Goal: Book appointment/travel/reservation

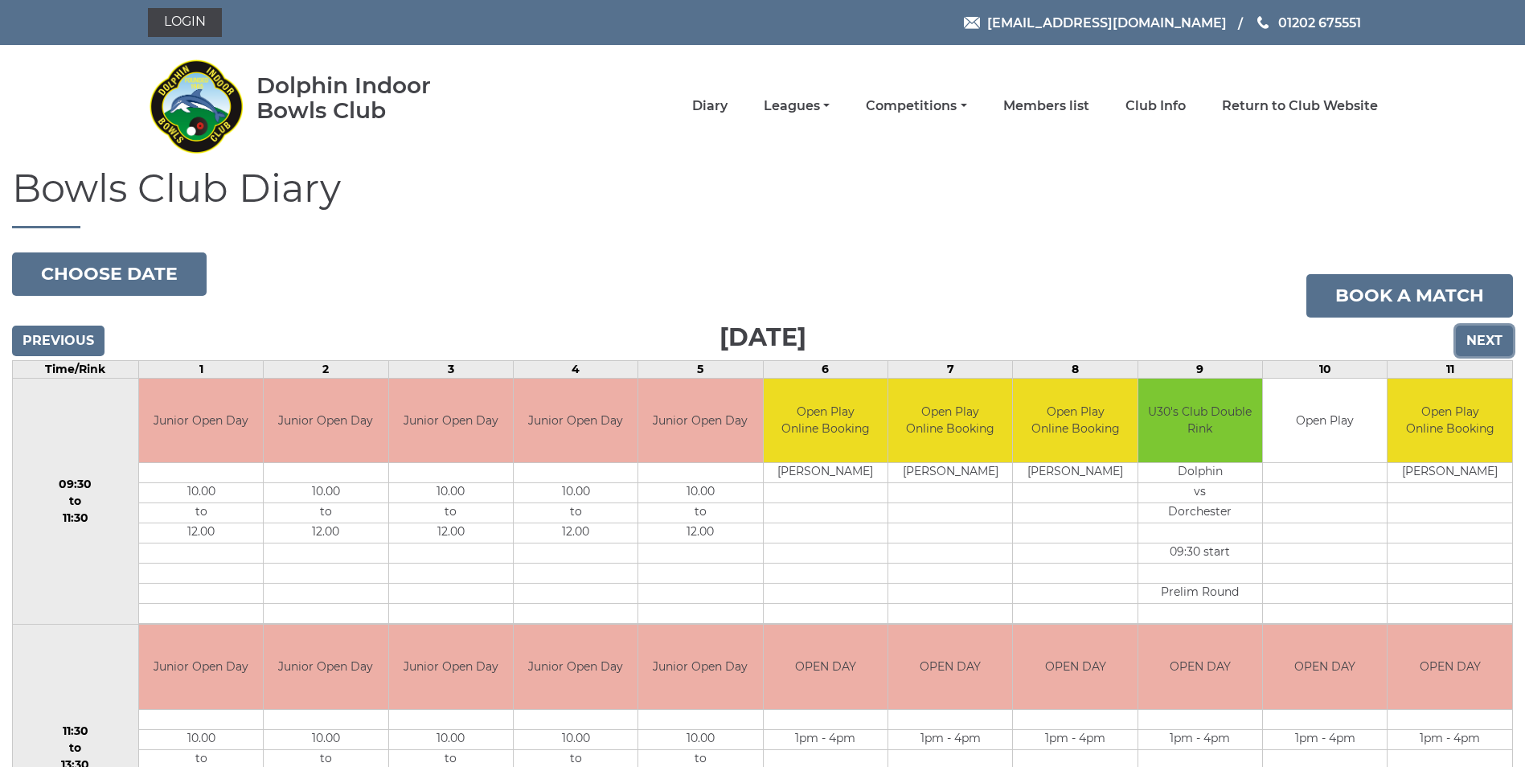
click at [1473, 337] on input "Next" at bounding box center [1484, 341] width 57 height 31
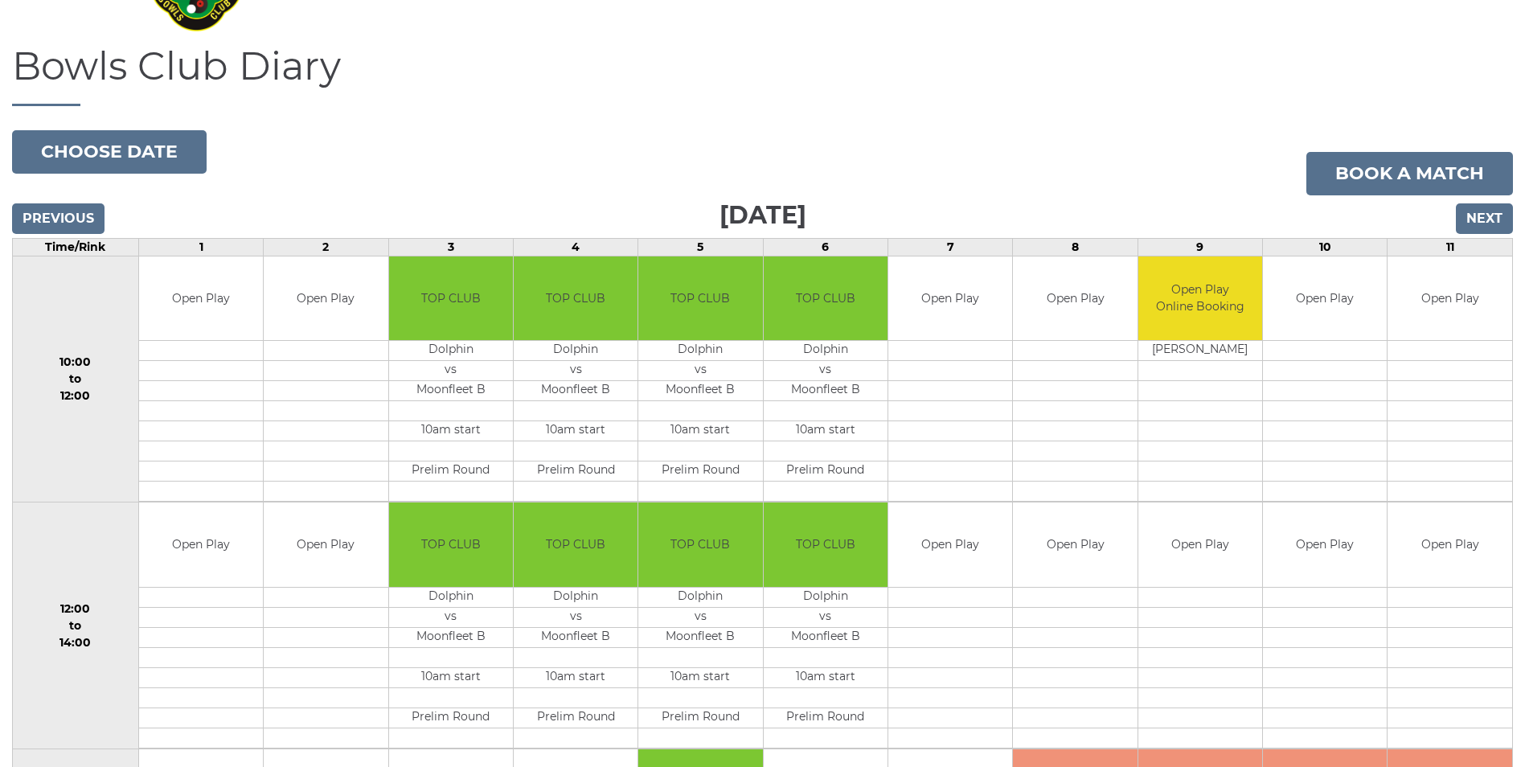
scroll to position [80, 0]
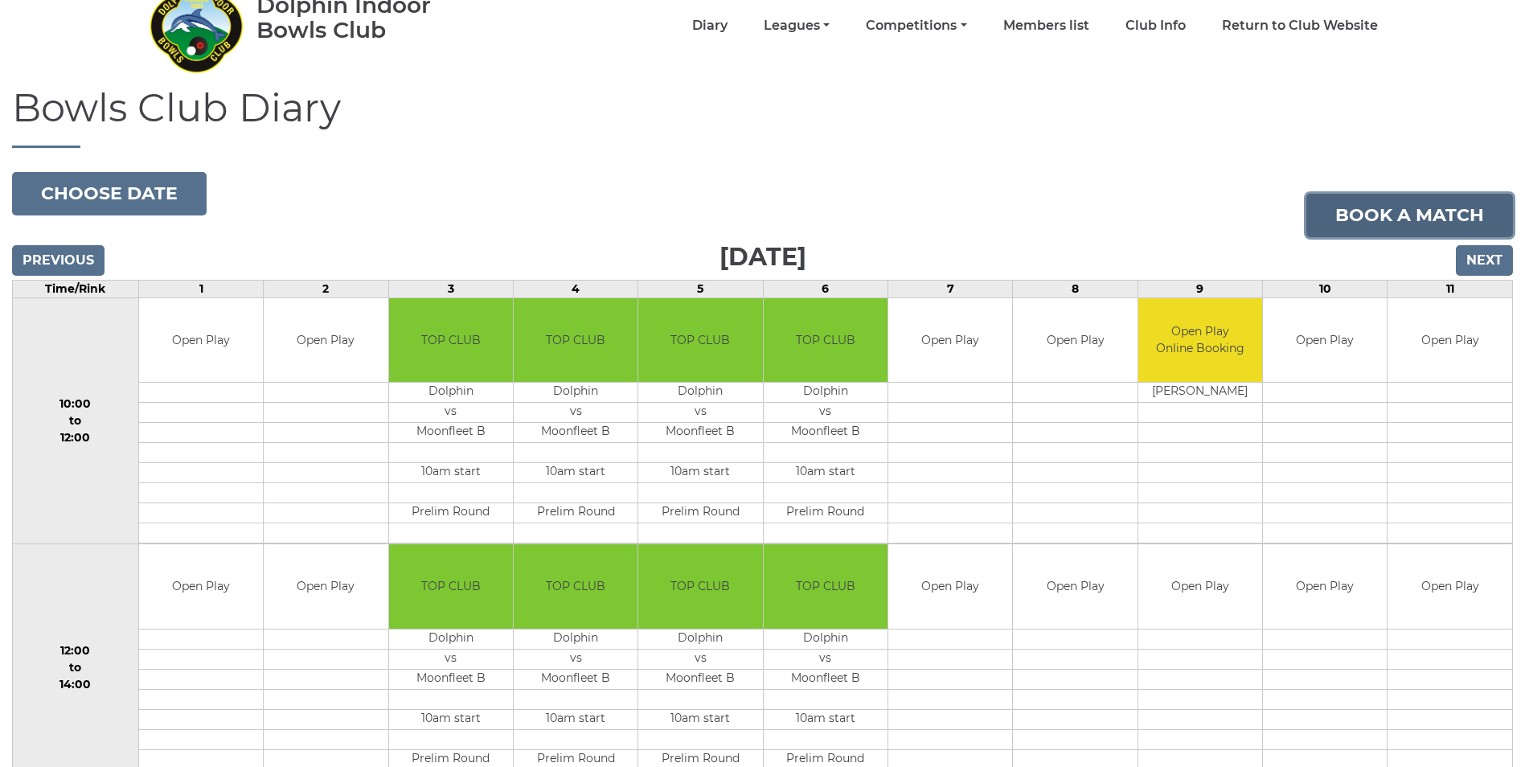
click at [1387, 223] on link "Book a match" at bounding box center [1409, 215] width 207 height 43
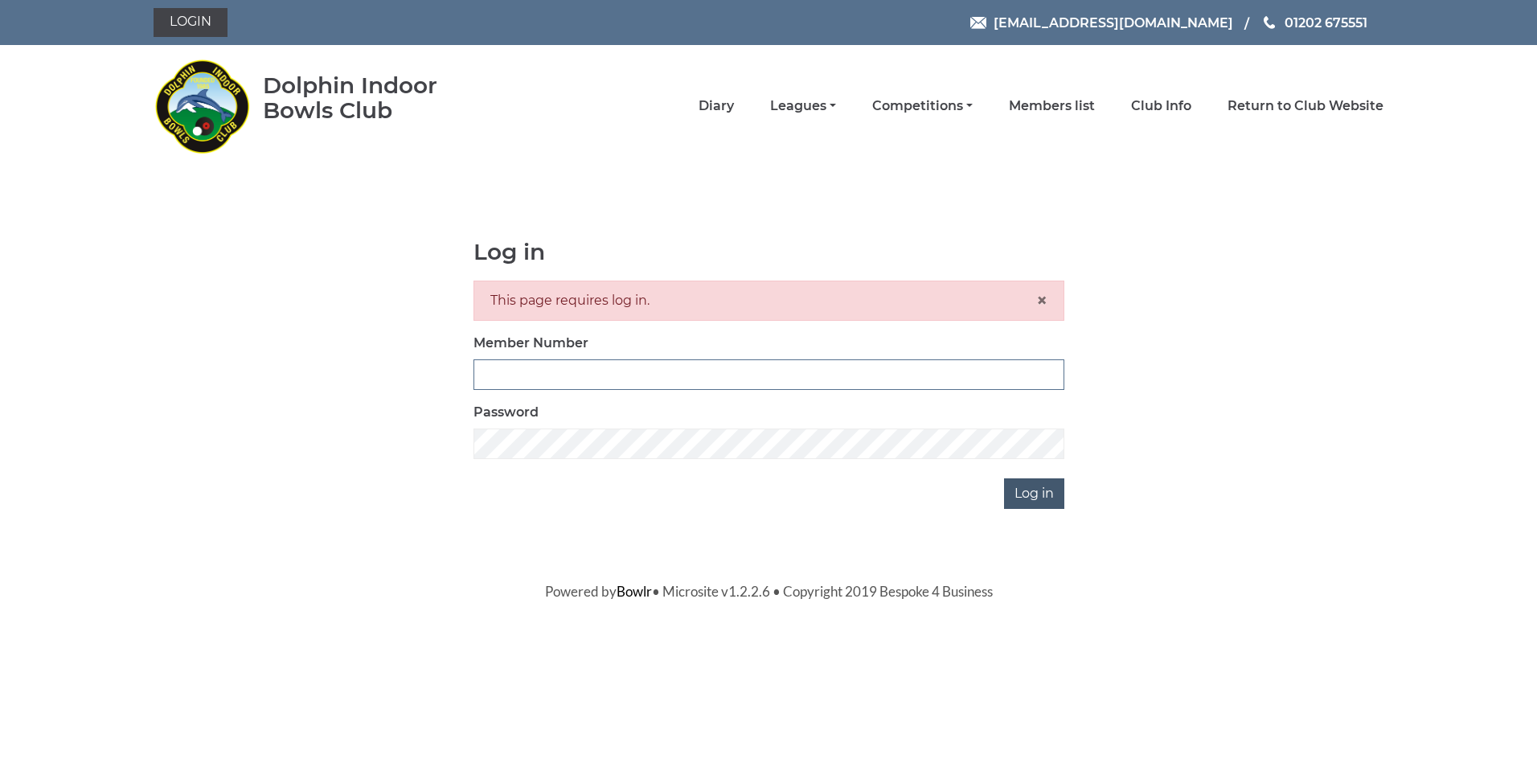
type input "4099"
click at [1026, 491] on input "Log in" at bounding box center [1034, 493] width 60 height 31
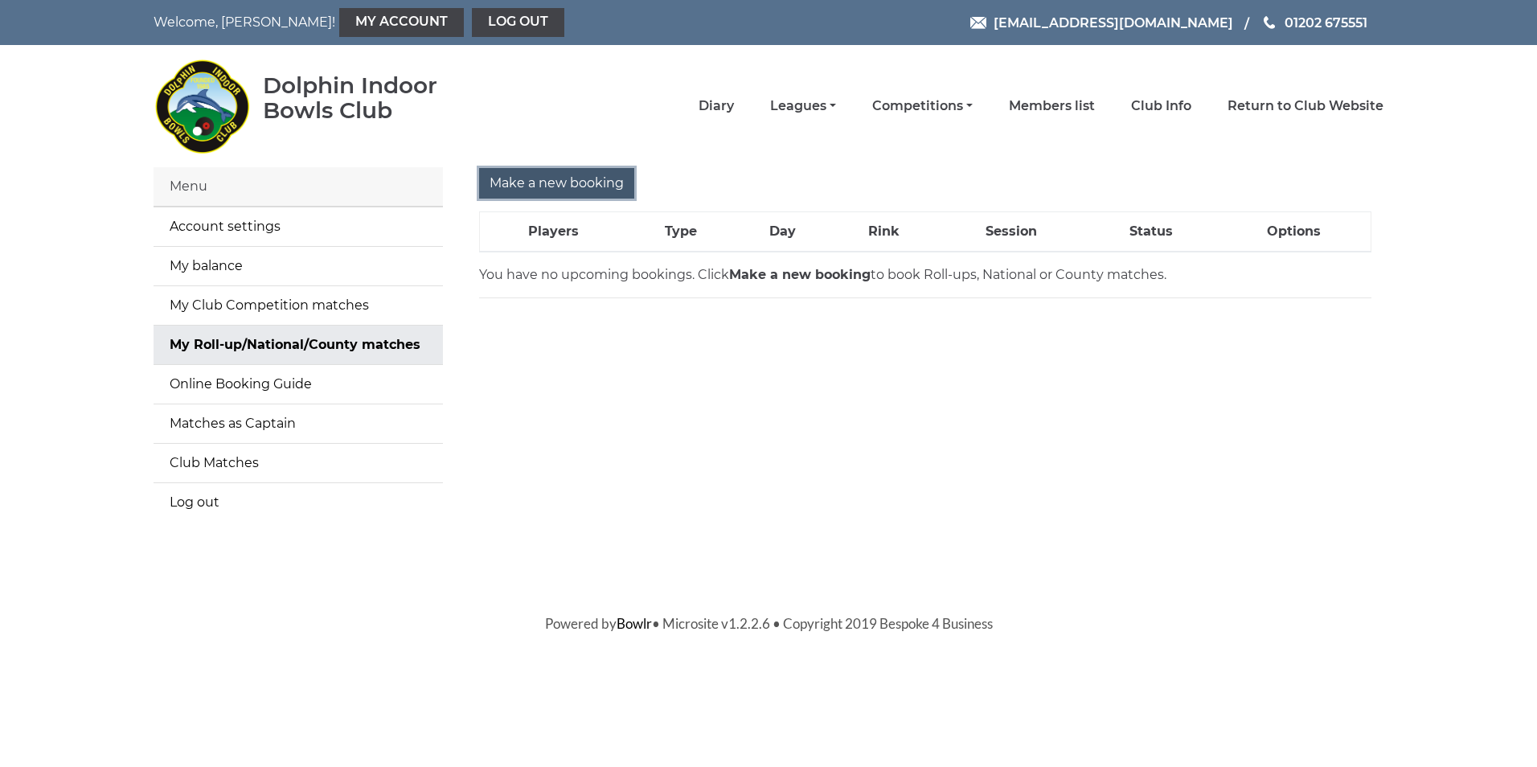
click at [555, 183] on input "Make a new booking" at bounding box center [556, 183] width 155 height 31
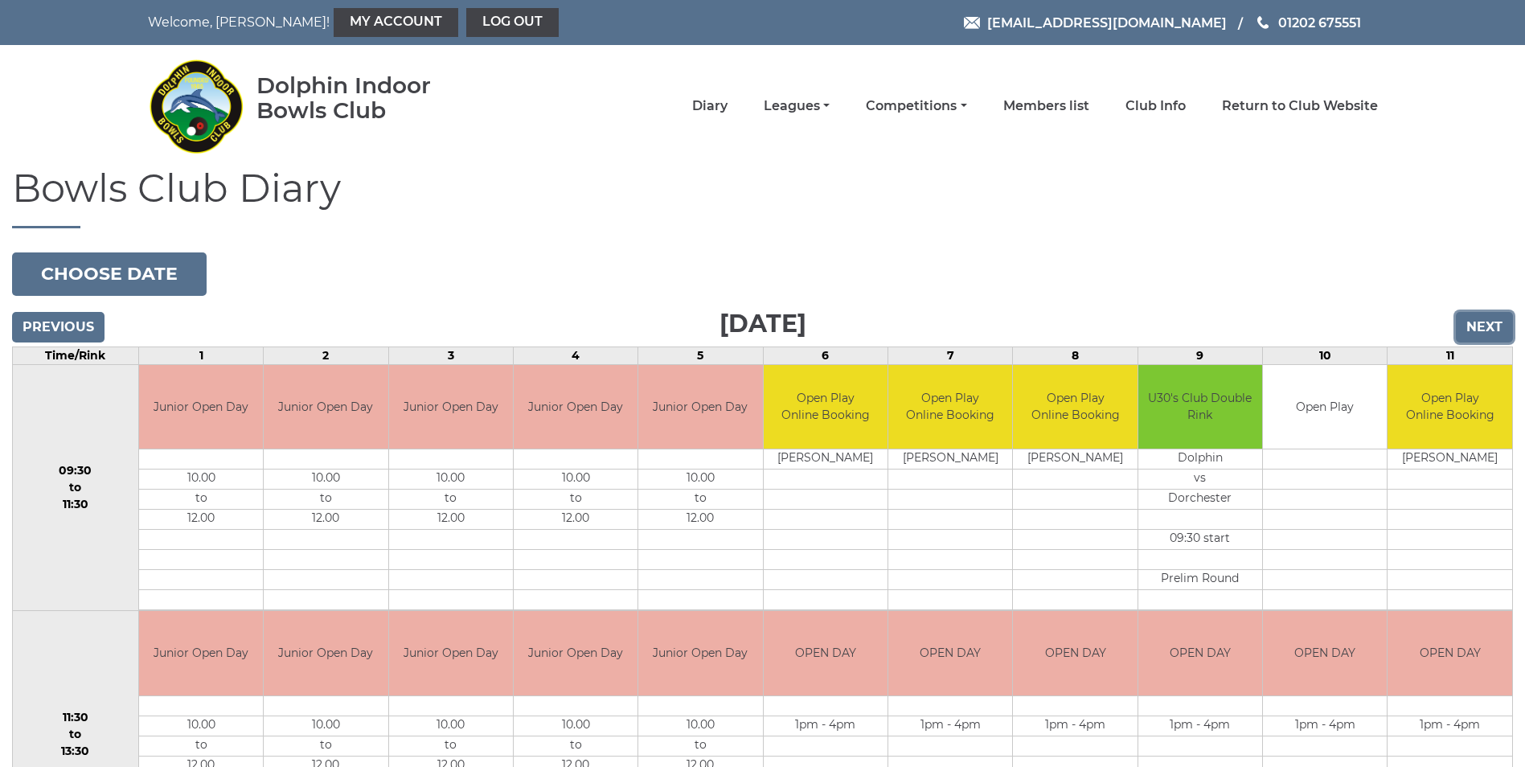
click at [1498, 322] on input "Next" at bounding box center [1484, 327] width 57 height 31
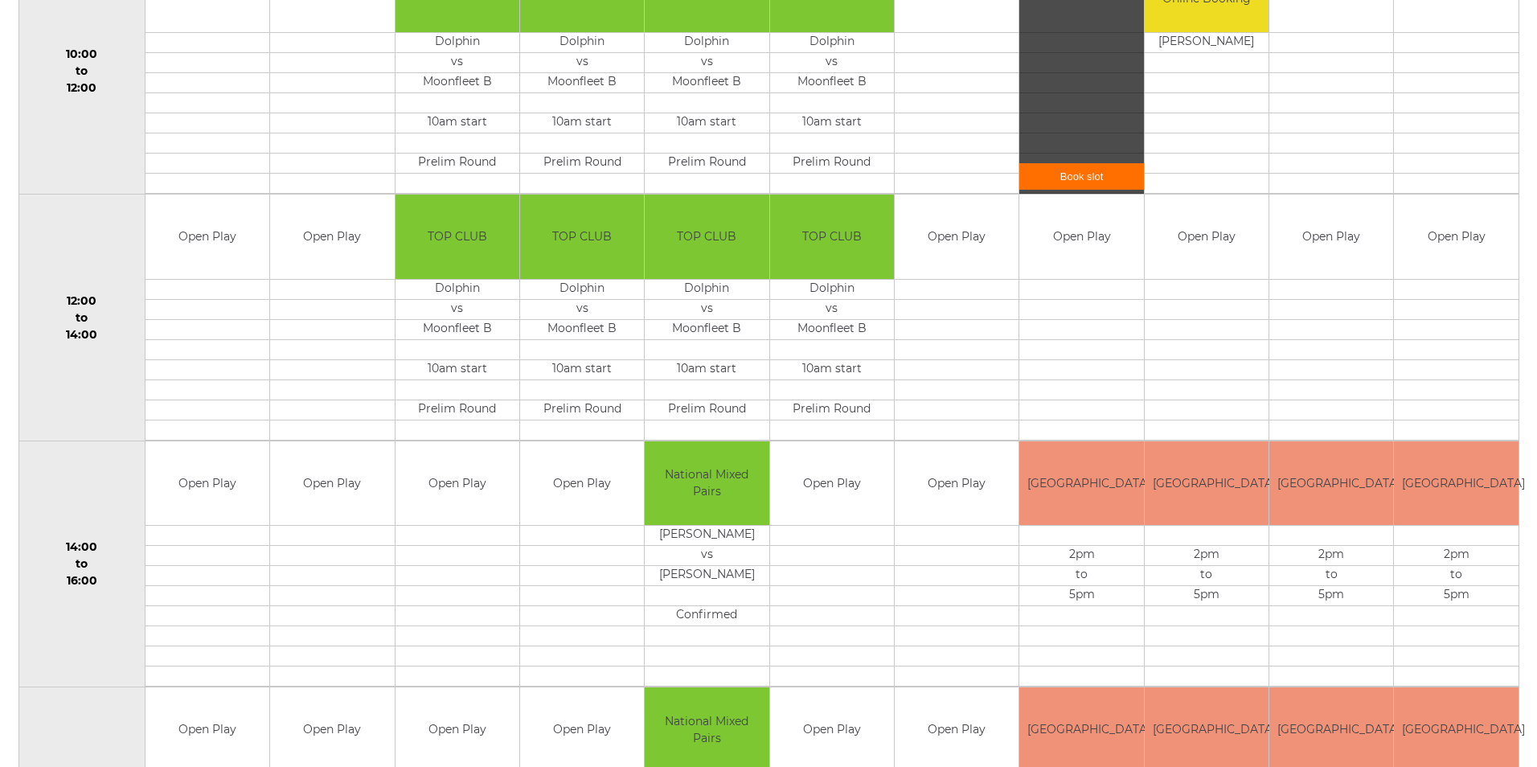
scroll to position [482, 0]
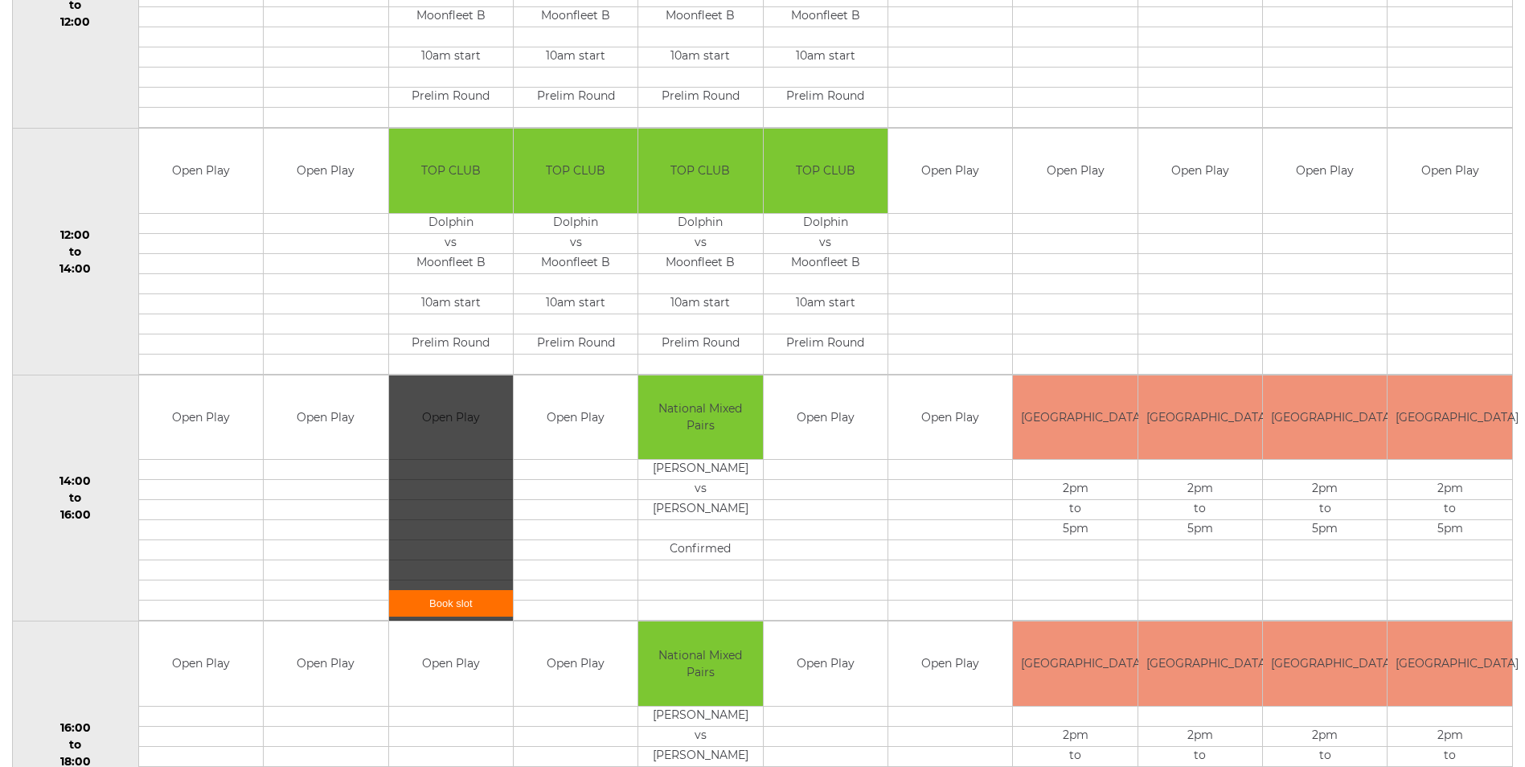
click at [424, 440] on div "Book slot" at bounding box center [451, 498] width 124 height 246
click at [441, 603] on link "Book slot" at bounding box center [451, 603] width 124 height 27
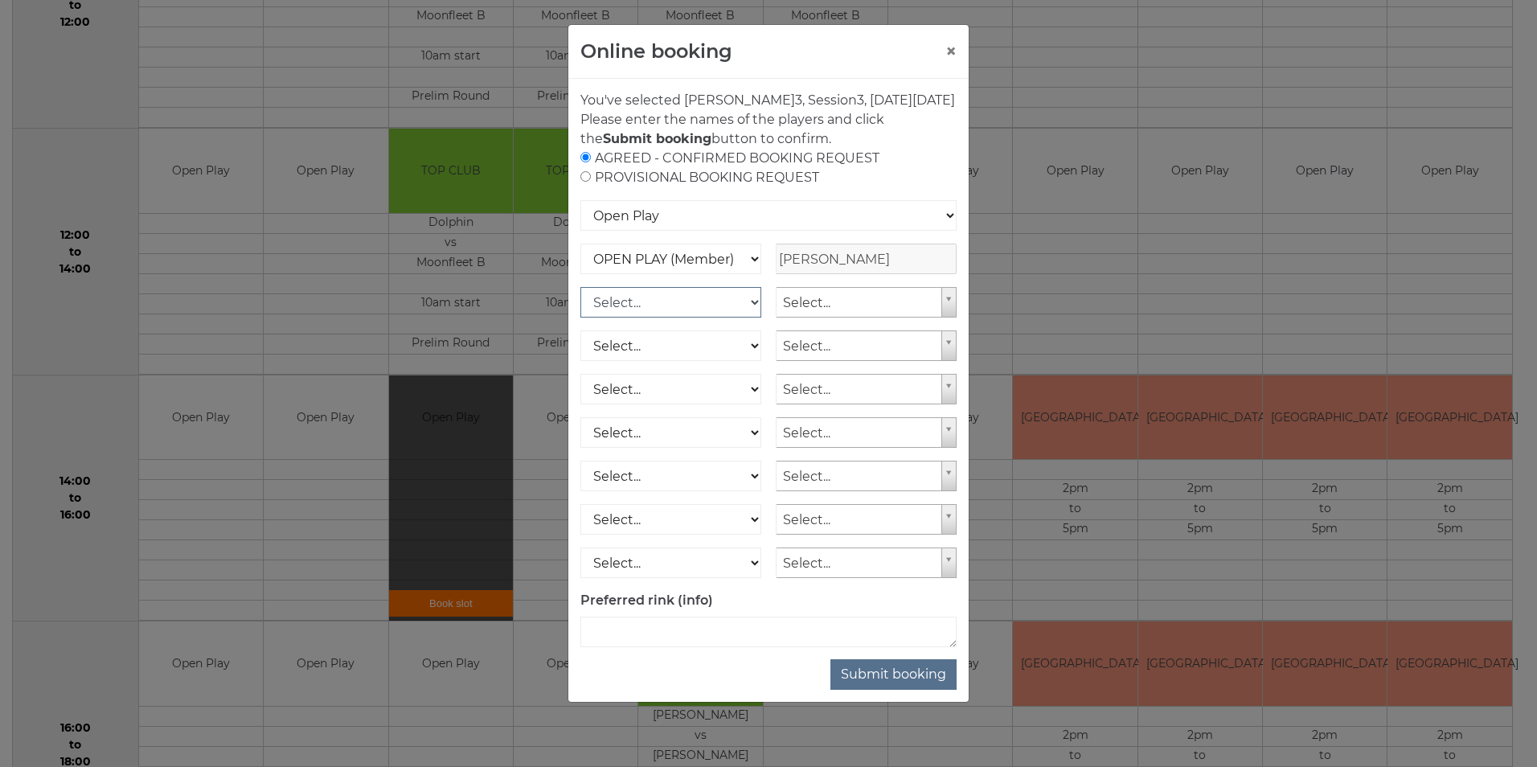
click at [753, 317] on select "Select... OPEN PLAY (Member) OPEN PLAY (Visitor) SPOONS (Member) SPOONS (Visito…" at bounding box center [670, 302] width 181 height 31
select select "0_12"
click at [580, 306] on select "Select... OPEN PLAY (Member) OPEN PLAY (Visitor) SPOONS (Member) SPOONS (Visito…" at bounding box center [670, 302] width 181 height 31
click at [805, 317] on input "text" at bounding box center [866, 302] width 181 height 31
type input "Andrew Burley"
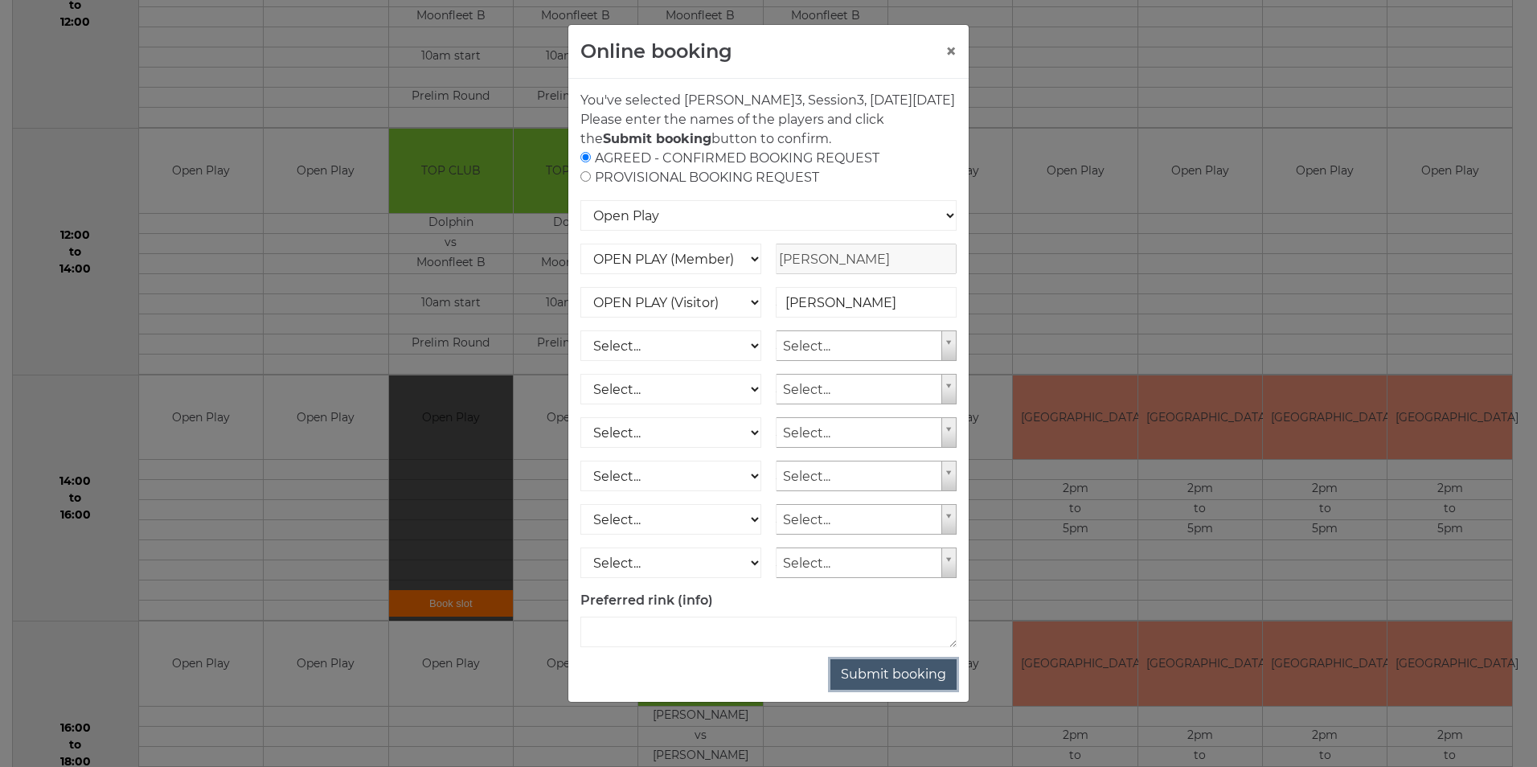
click at [884, 690] on button "Submit booking" at bounding box center [893, 674] width 126 height 31
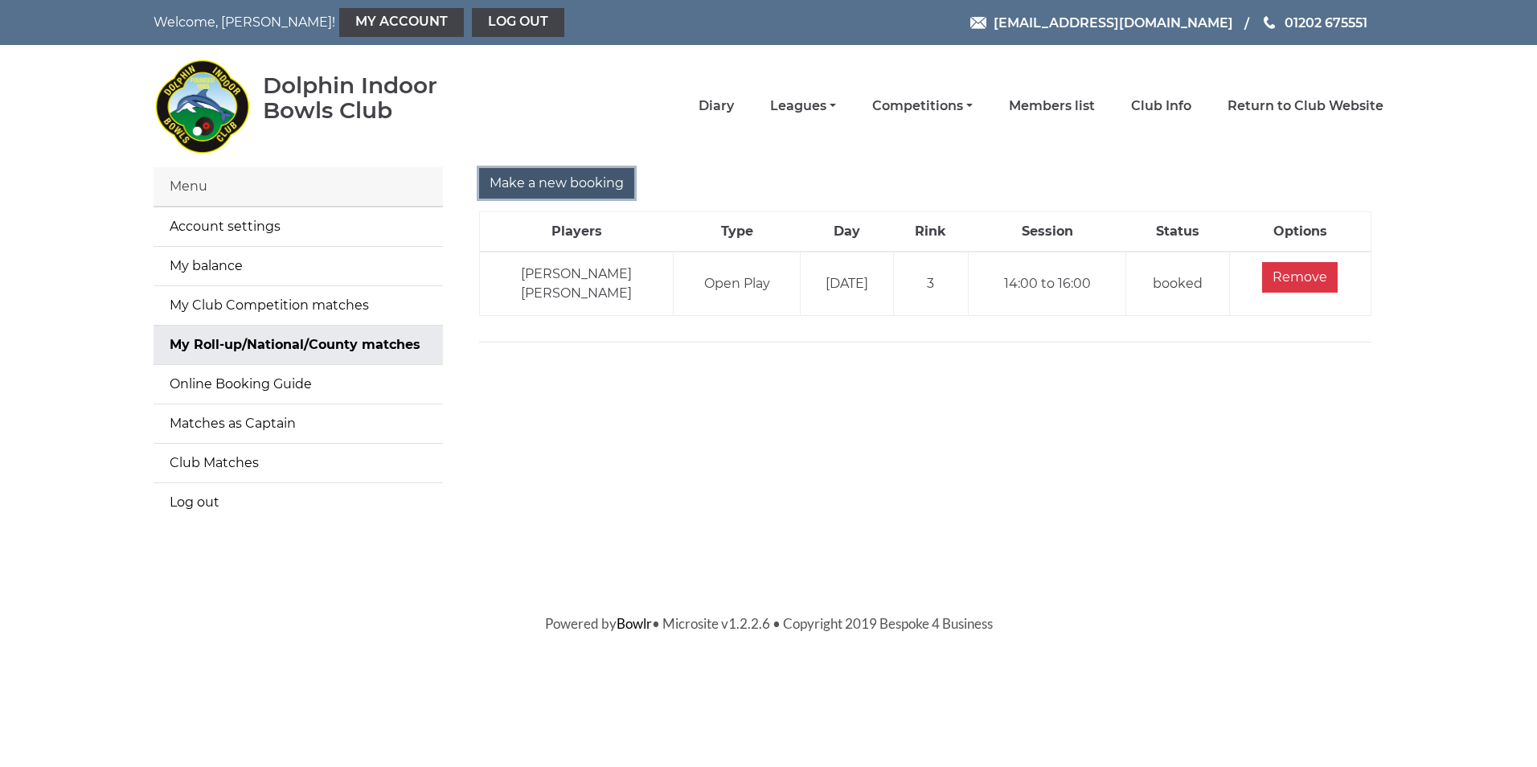
click at [573, 187] on input "Make a new booking" at bounding box center [556, 183] width 155 height 31
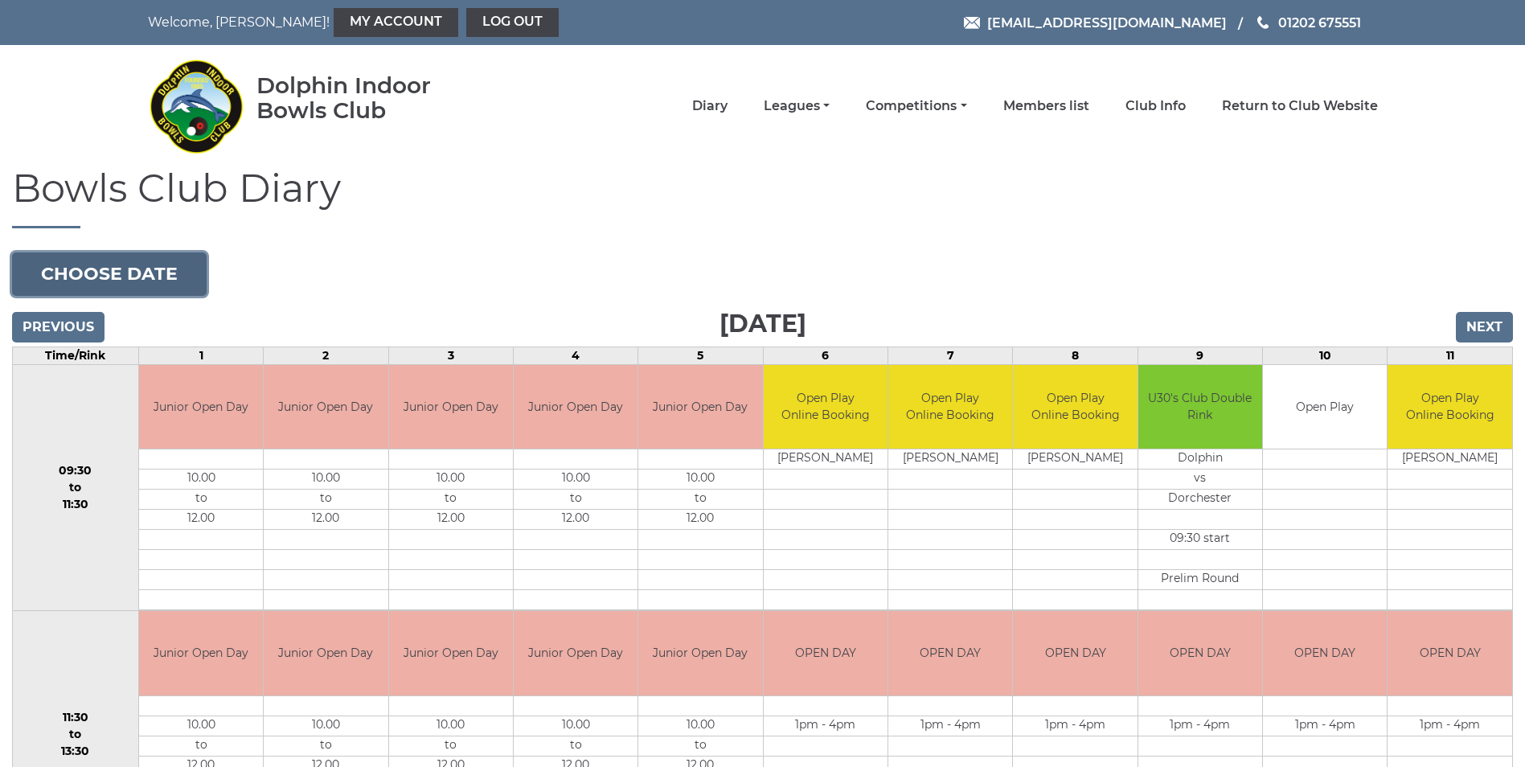
click at [162, 265] on button "Choose date" at bounding box center [109, 273] width 195 height 43
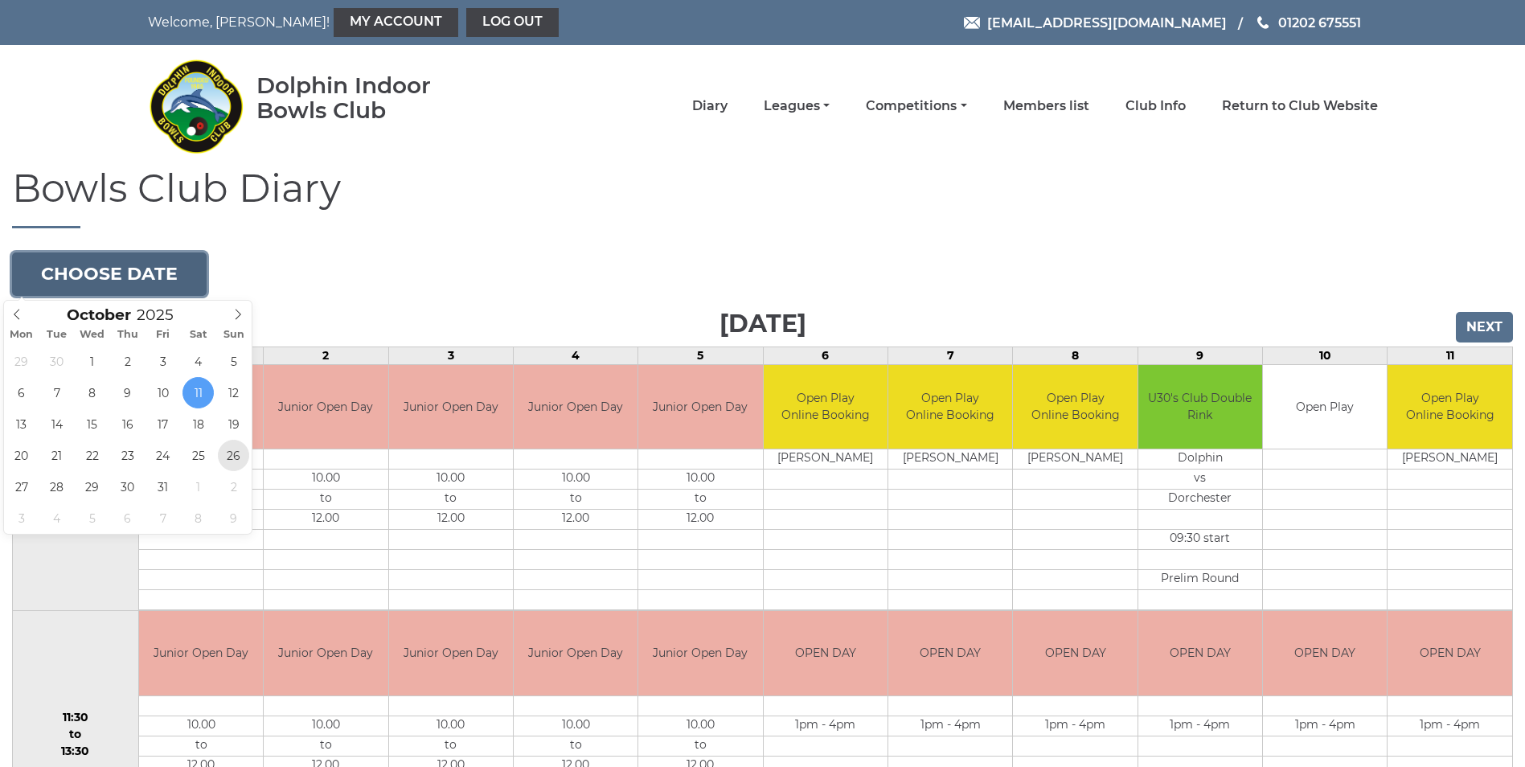
type input "[DATE]"
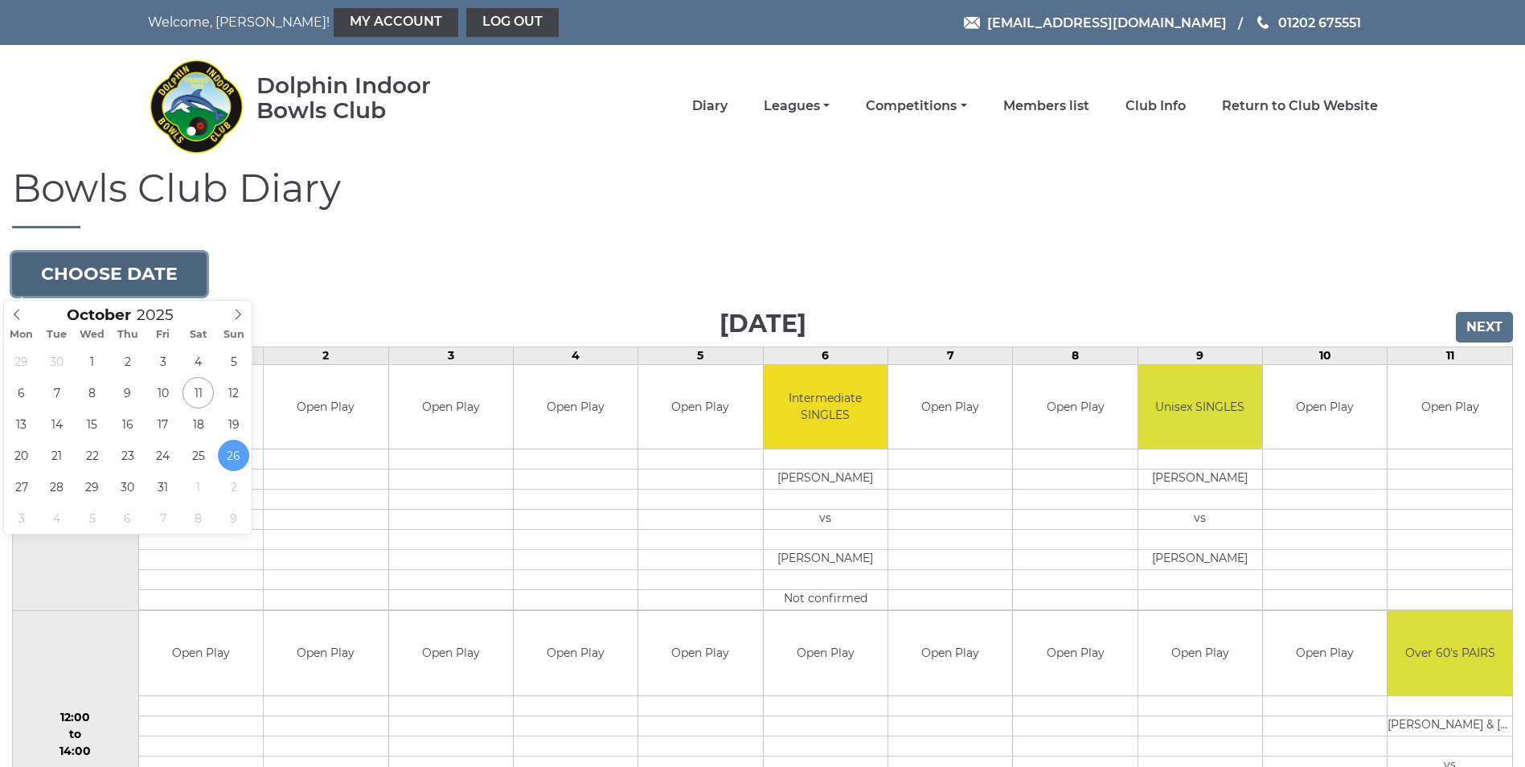
click at [131, 266] on button "Choose date" at bounding box center [109, 273] width 195 height 43
type input "[DATE]"
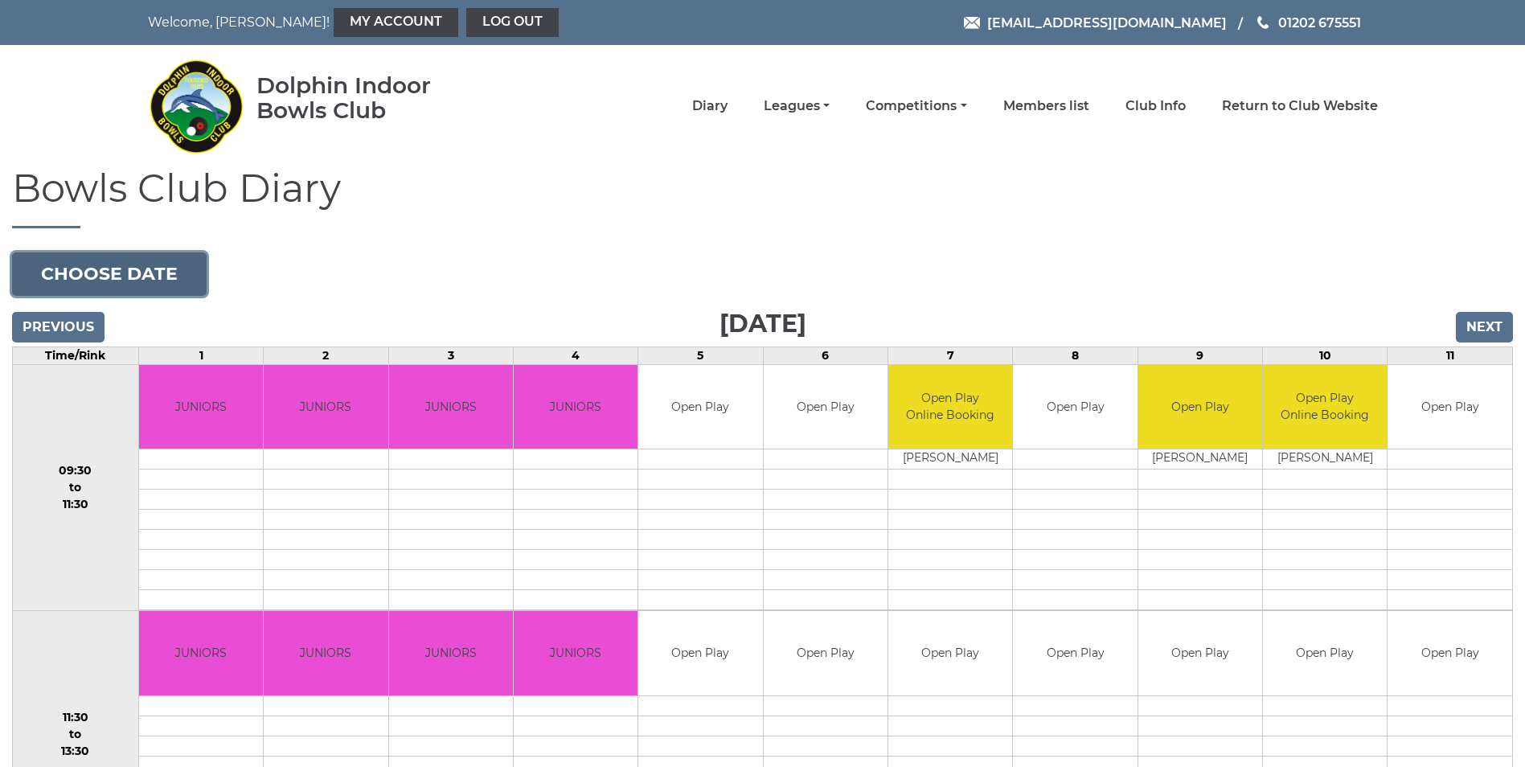
click at [154, 281] on button "Choose date" at bounding box center [109, 273] width 195 height 43
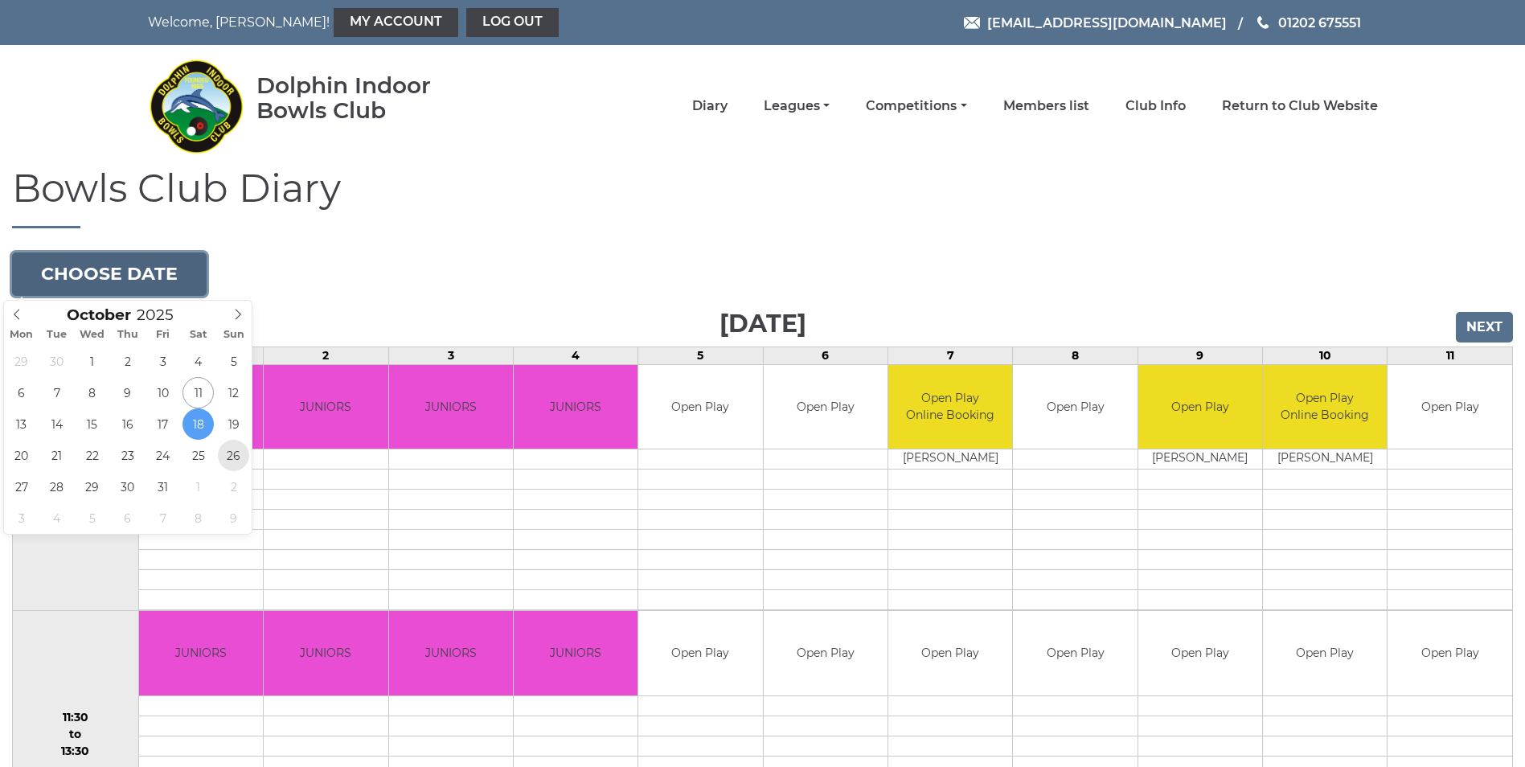
type input "[DATE]"
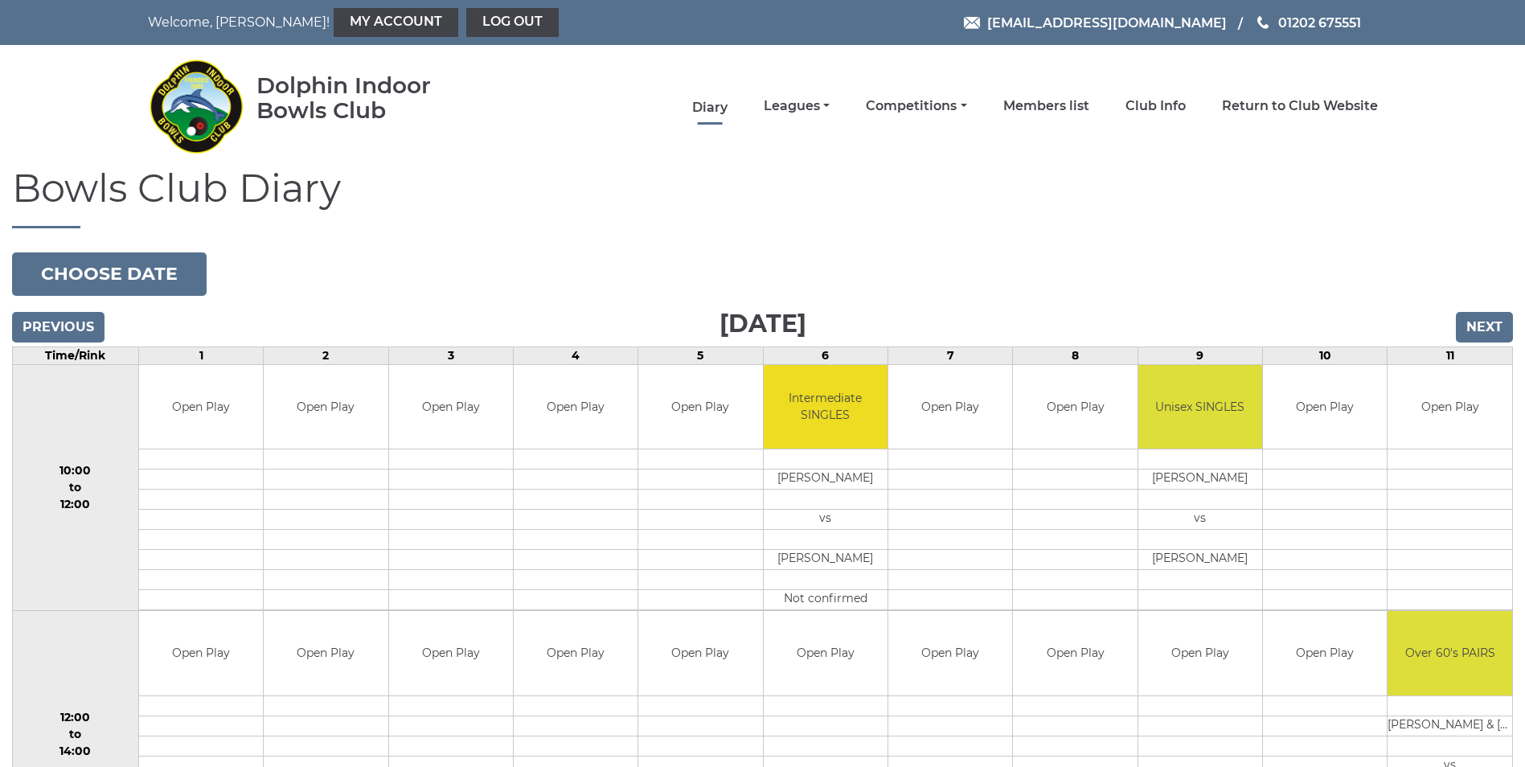
click at [714, 106] on link "Diary" at bounding box center [709, 108] width 35 height 18
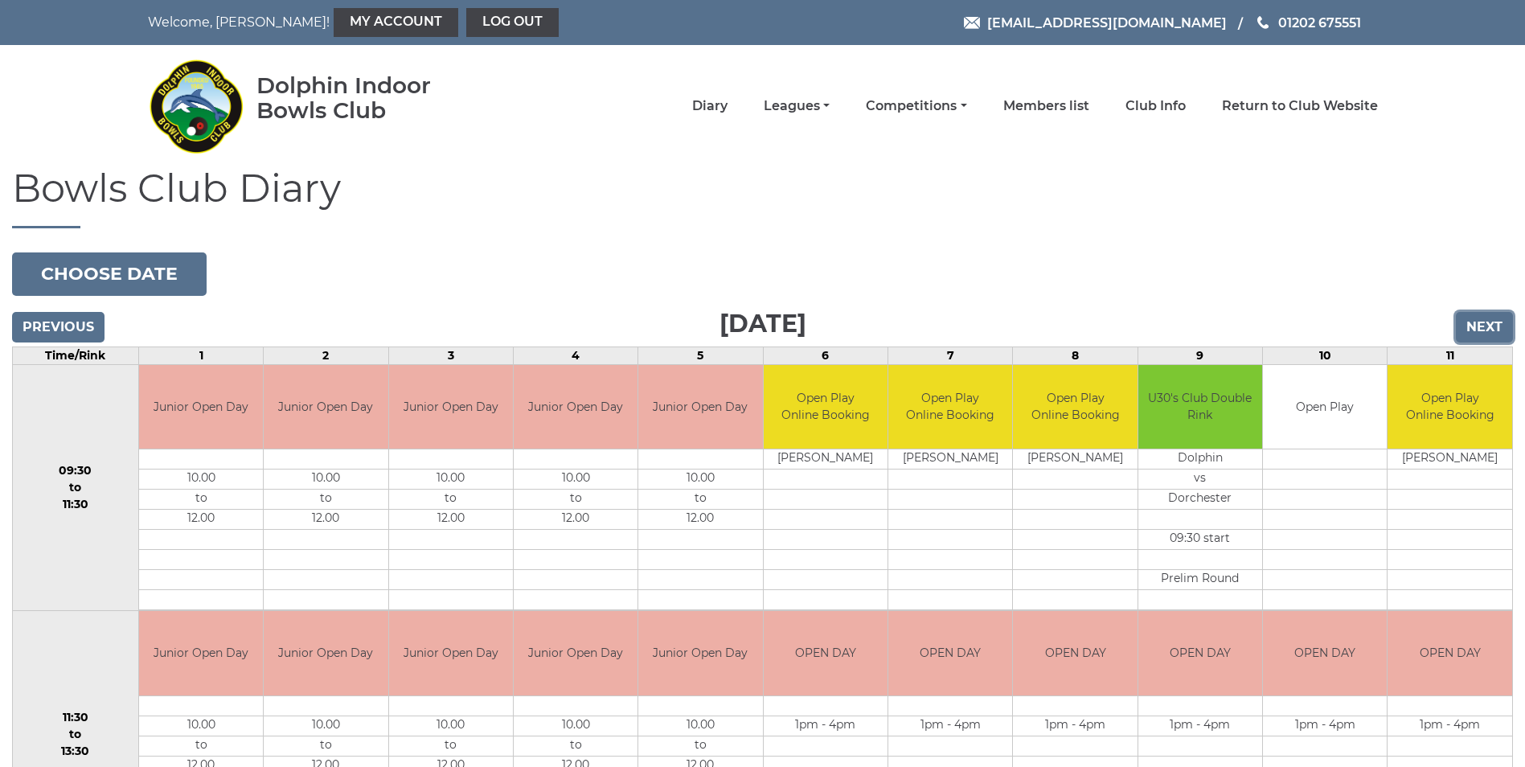
click at [1473, 318] on input "Next" at bounding box center [1484, 327] width 57 height 31
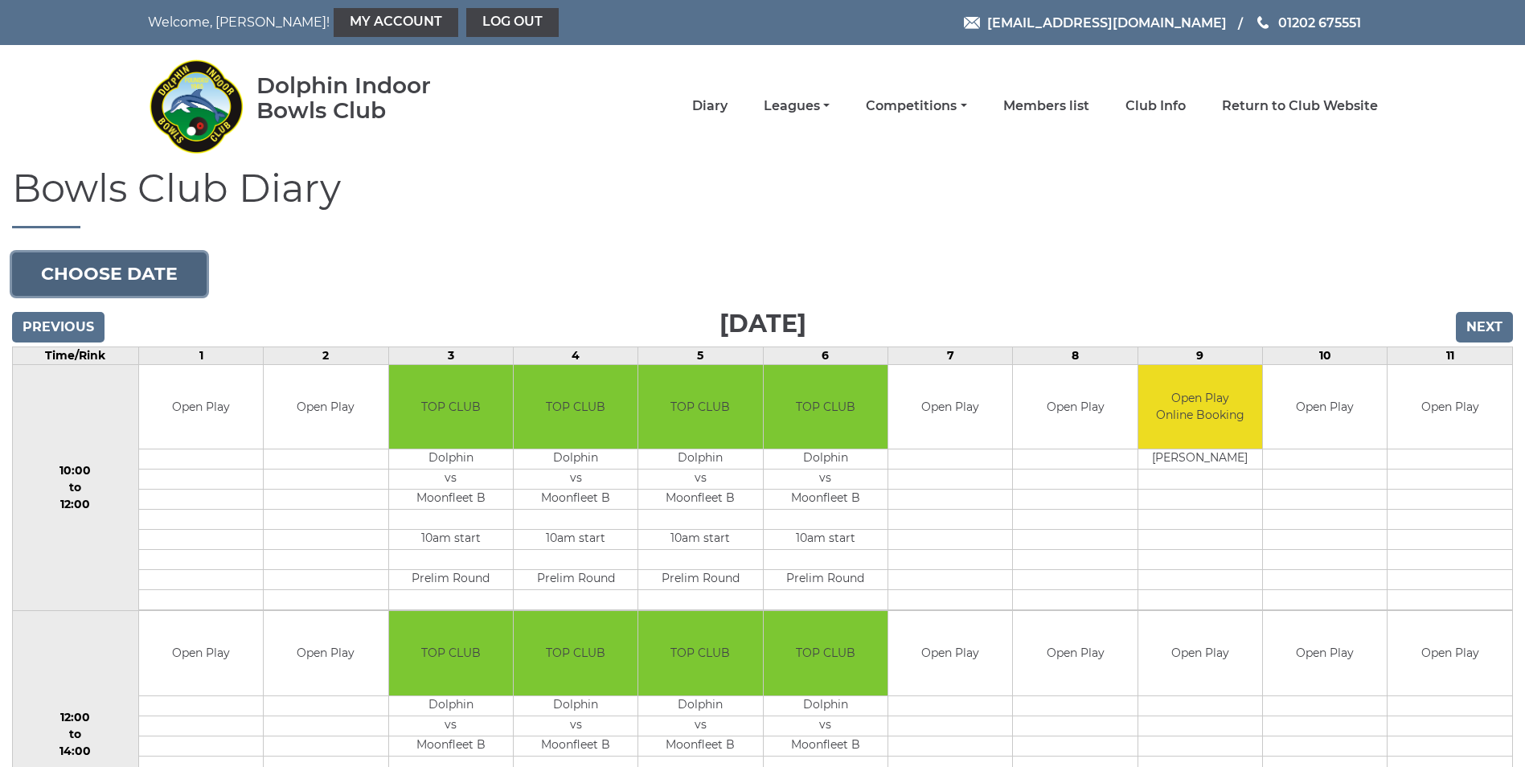
click at [122, 289] on button "Choose date" at bounding box center [109, 273] width 195 height 43
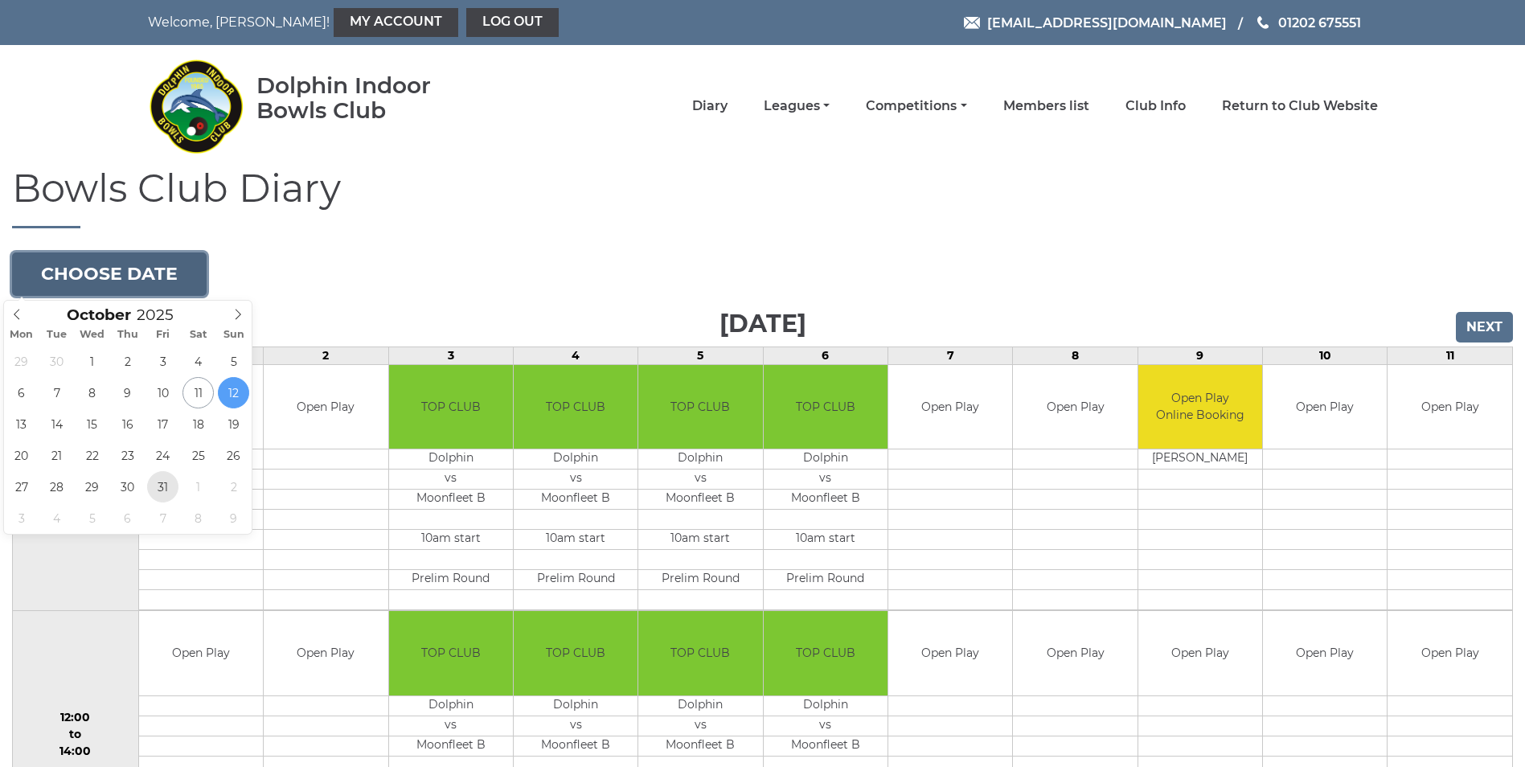
type input "[DATE]"
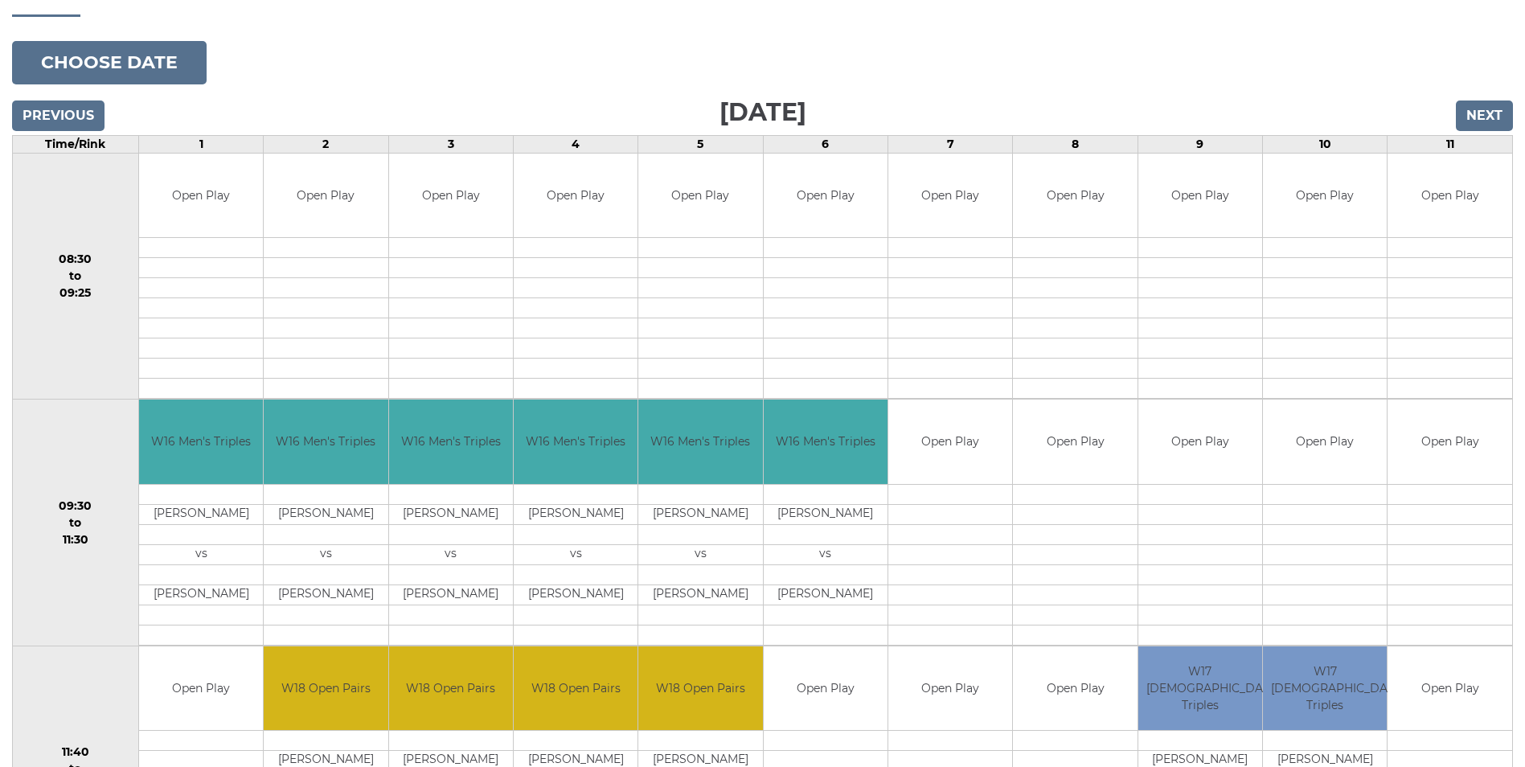
scroll to position [162, 0]
